Goal: Register for event/course

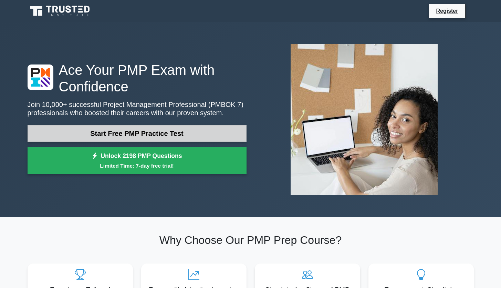
click at [211, 132] on link "Start Free PMP Practice Test" at bounding box center [137, 133] width 219 height 17
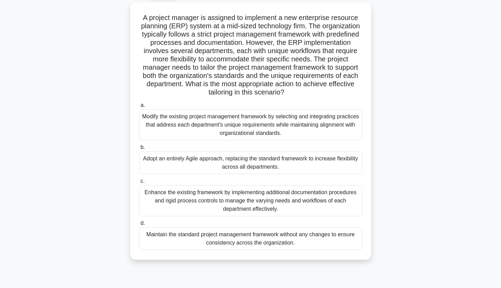
scroll to position [38, 0]
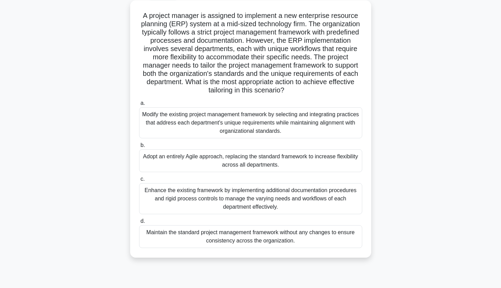
click at [186, 120] on div "Modify the existing project management framework by selecting and integrating p…" at bounding box center [250, 122] width 223 height 31
click at [139, 105] on input "a. Modify the existing project management framework by selecting and integratin…" at bounding box center [139, 103] width 0 height 4
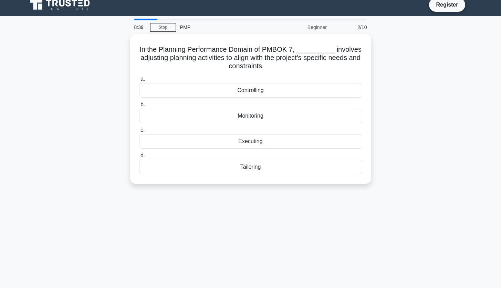
scroll to position [0, 0]
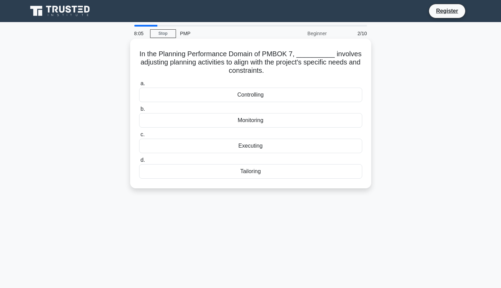
click at [217, 172] on div "Tailoring" at bounding box center [250, 171] width 223 height 14
click at [139, 162] on input "d. Tailoring" at bounding box center [139, 160] width 0 height 4
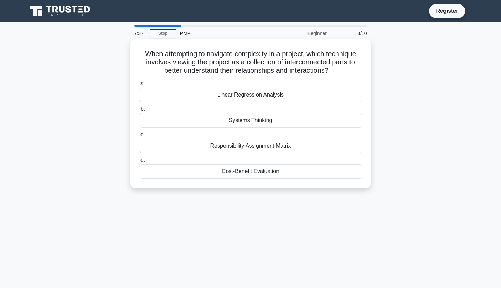
click at [183, 144] on div "Responsibility Assignment Matrix" at bounding box center [250, 145] width 223 height 14
click at [139, 137] on input "c. Responsibility Assignment Matrix" at bounding box center [139, 134] width 0 height 4
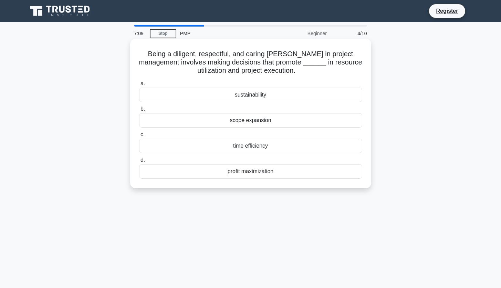
click at [234, 94] on div "sustainability" at bounding box center [250, 95] width 223 height 14
click at [139, 86] on input "a. sustainability" at bounding box center [139, 83] width 0 height 4
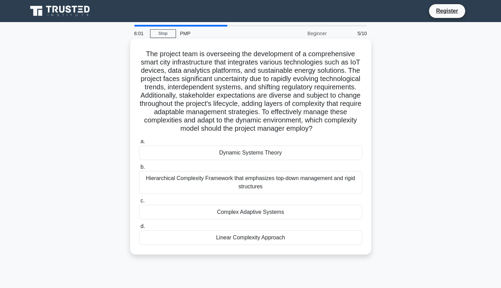
click at [217, 211] on div "Complex Adaptive Systems" at bounding box center [250, 212] width 223 height 14
click at [139, 203] on input "c. Complex Adaptive Systems" at bounding box center [139, 200] width 0 height 4
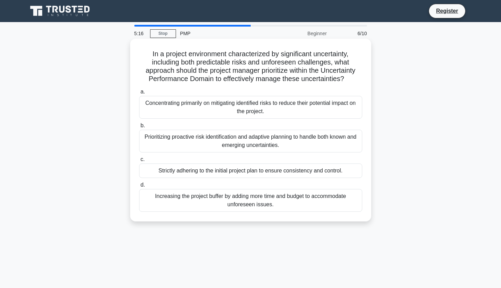
click at [199, 149] on div "Prioritizing proactive risk identification and adaptive planning to handle both…" at bounding box center [250, 141] width 223 height 23
click at [139, 128] on input "b. Prioritizing proactive risk identification and adaptive planning to handle b…" at bounding box center [139, 125] width 0 height 4
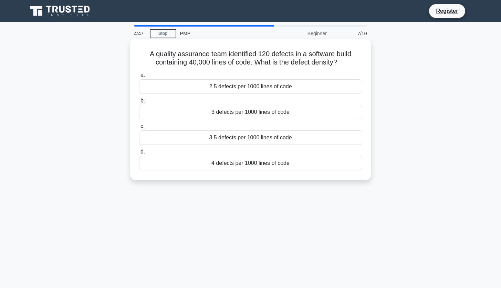
click at [213, 89] on div "2.5 defects per 1000 lines of code" at bounding box center [250, 86] width 223 height 14
click at [139, 78] on input "a. 2.5 defects per 1000 lines of code" at bounding box center [139, 75] width 0 height 4
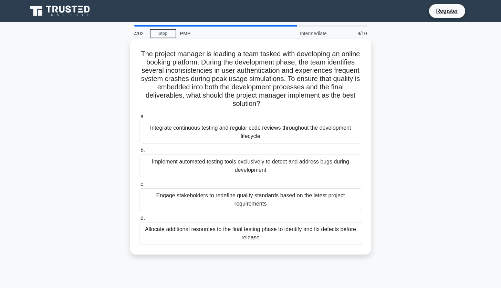
click at [222, 132] on div "Integrate continuous testing and regular code reviews throughout the developmen…" at bounding box center [250, 132] width 223 height 23
click at [139, 119] on input "a. Integrate continuous testing and regular code reviews throughout the develop…" at bounding box center [139, 116] width 0 height 4
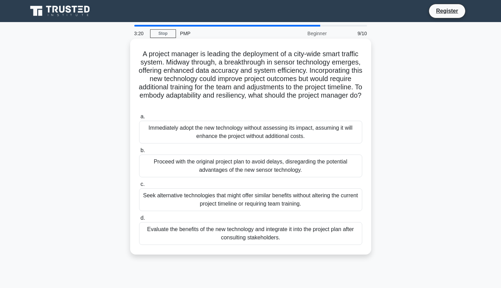
click at [216, 234] on div "Evaluate the benefits of the new technology and integrate it into the project p…" at bounding box center [250, 233] width 223 height 23
click at [139, 220] on input "d. Evaluate the benefits of the new technology and integrate it into the projec…" at bounding box center [139, 218] width 0 height 4
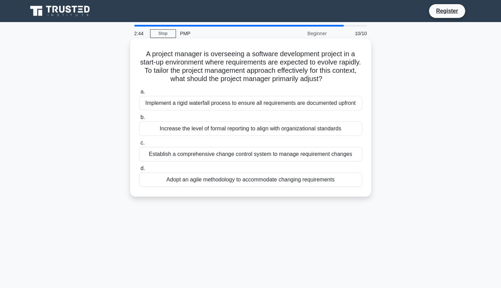
click at [194, 156] on div "Establish a comprehensive change control system to manage requirement changes" at bounding box center [250, 154] width 223 height 14
click at [139, 145] on input "c. Establish a comprehensive change control system to manage requirement changes" at bounding box center [139, 143] width 0 height 4
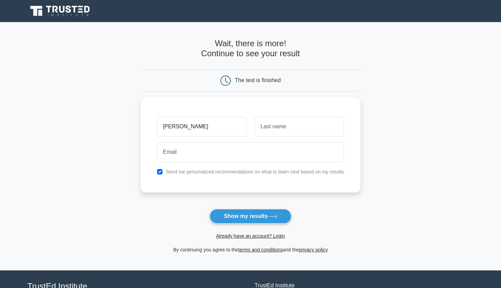
type input "[PERSON_NAME]"
type input "AlGrafi"
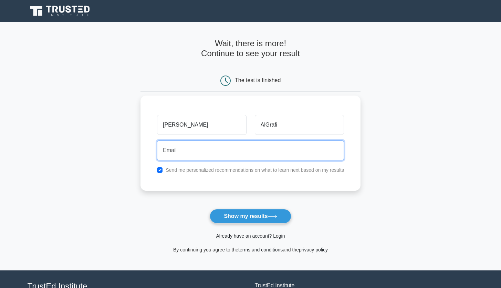
click at [247, 145] on input "email" at bounding box center [250, 150] width 187 height 20
type input "hajeen@shg.sa"
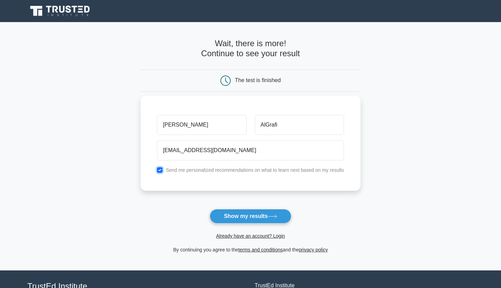
click at [161, 170] on input "checkbox" at bounding box center [160, 170] width 6 height 6
checkbox input "false"
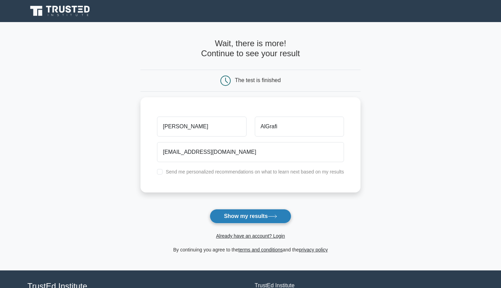
click at [241, 217] on button "Show my results" at bounding box center [250, 216] width 81 height 14
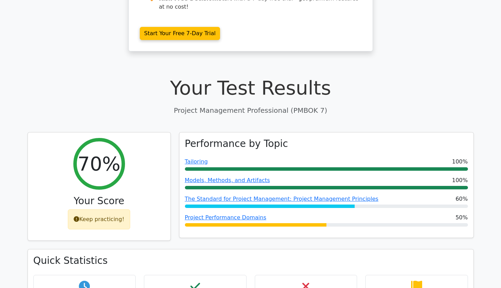
scroll to position [168, 0]
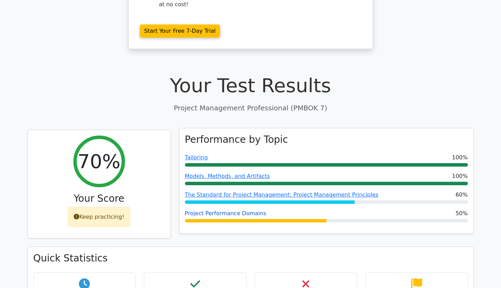
click at [193, 210] on link "Project Performance Domains" at bounding box center [226, 213] width 82 height 7
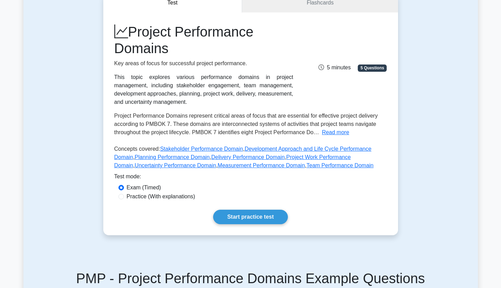
scroll to position [74, 0]
